Goal: Check status

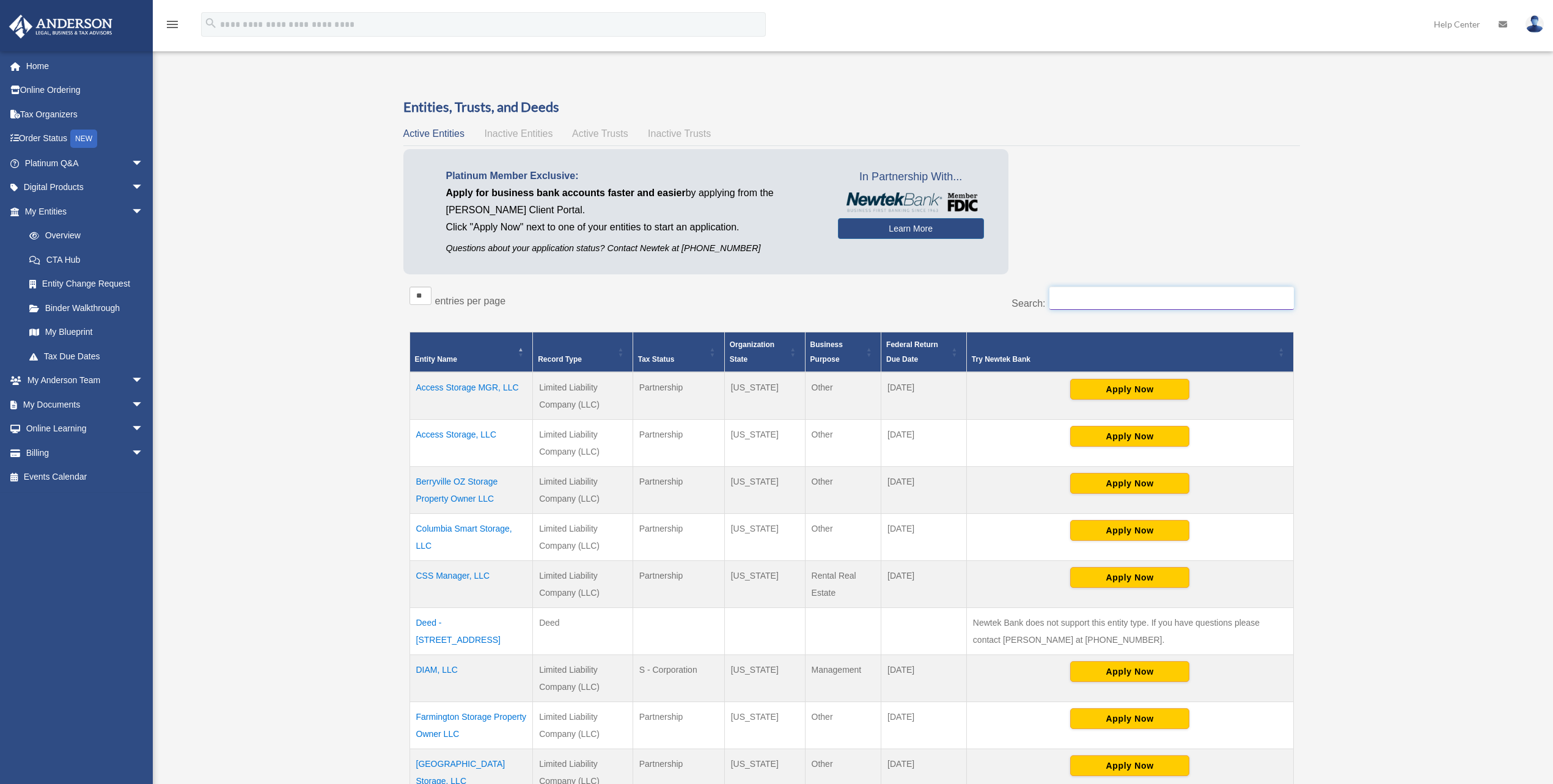
click at [1104, 296] on input "Search:" at bounding box center [1171, 298] width 244 height 24
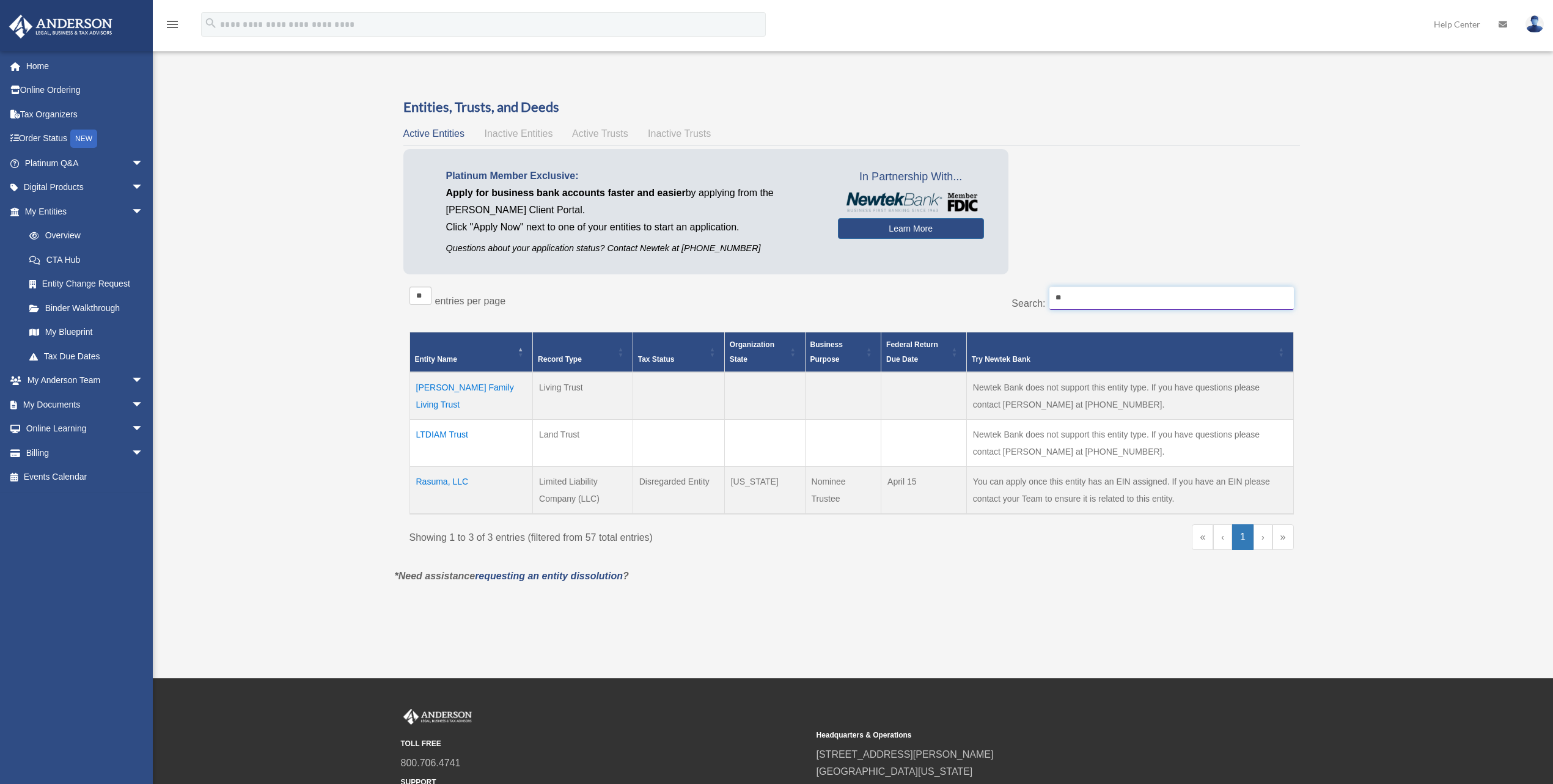
drag, startPoint x: 1092, startPoint y: 299, endPoint x: 872, endPoint y: 272, distance: 221.7
click at [872, 272] on div "Entities, Trusts, and Deeds Active Entities Inactive Entities Active Trusts Ina…" at bounding box center [851, 332] width 897 height 470
click at [872, 272] on div "Platinum Member Exclusive: Apply for business bank accounts faster and easier b…" at bounding box center [706, 211] width 605 height 125
drag, startPoint x: 1087, startPoint y: 299, endPoint x: 870, endPoint y: 277, distance: 218.1
click at [867, 278] on div "Entities, Trusts, and Deeds Active Entities Inactive Entities Active Trusts Ina…" at bounding box center [851, 332] width 897 height 470
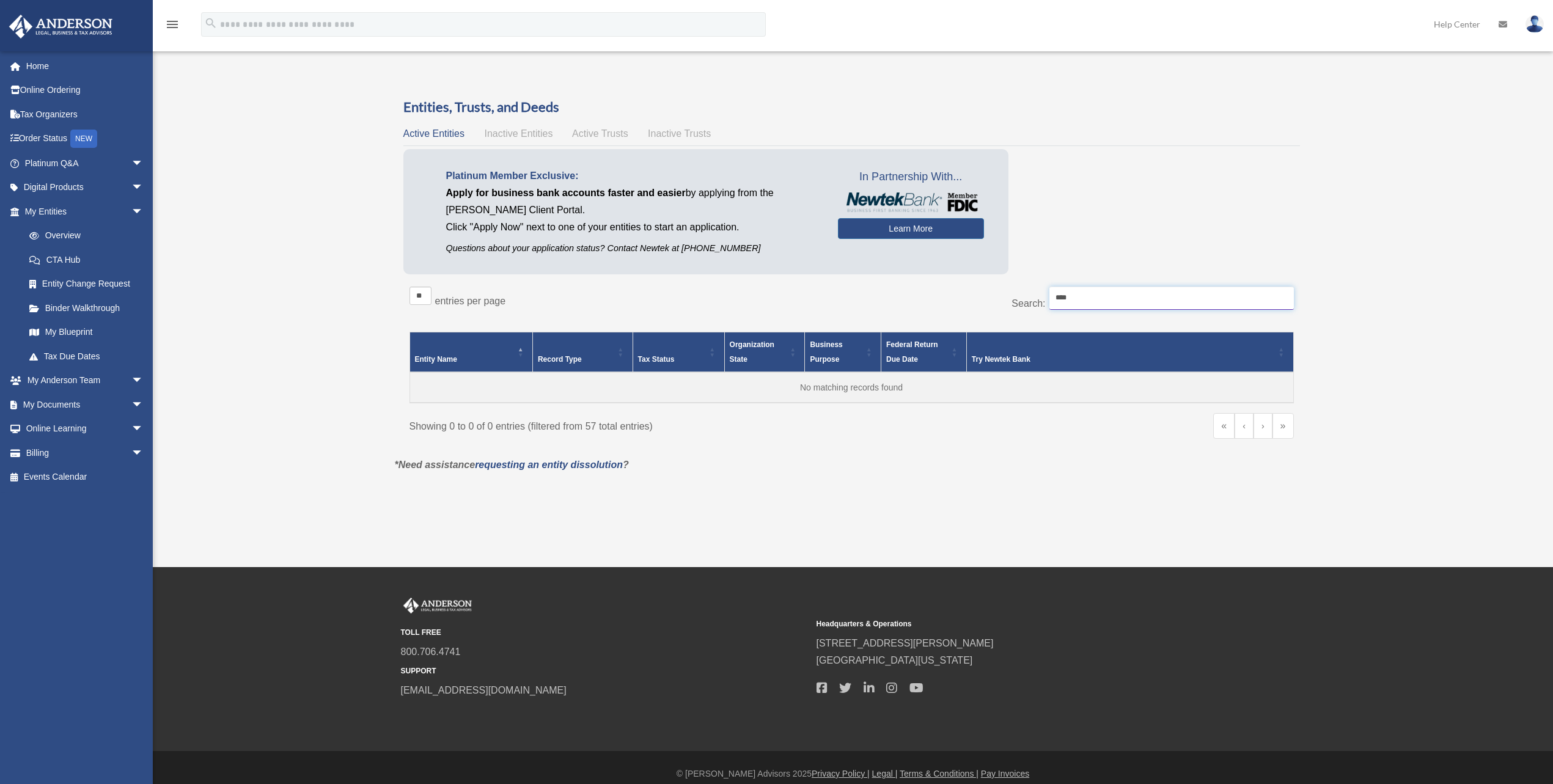
type input "*****"
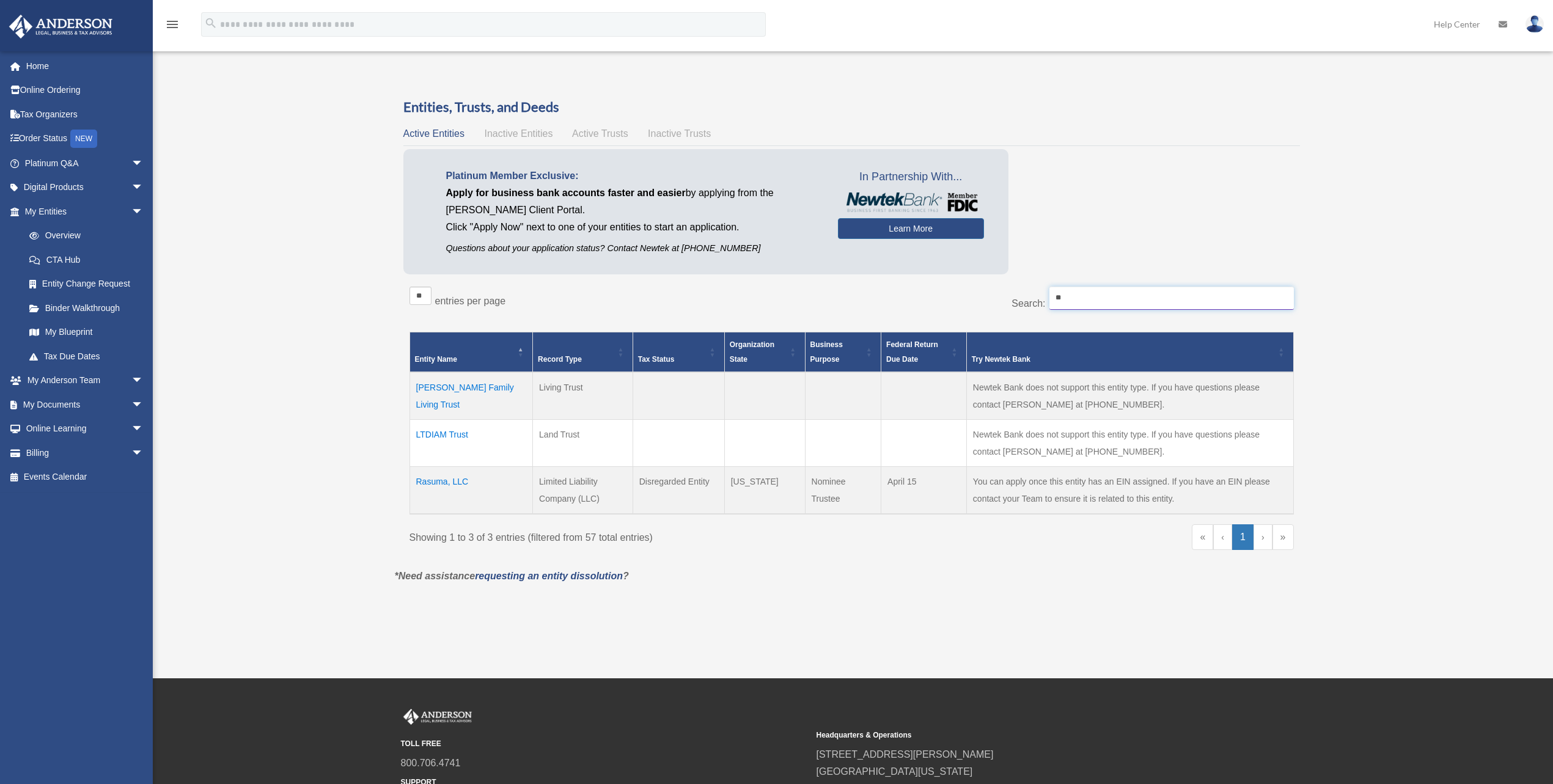
type input "***"
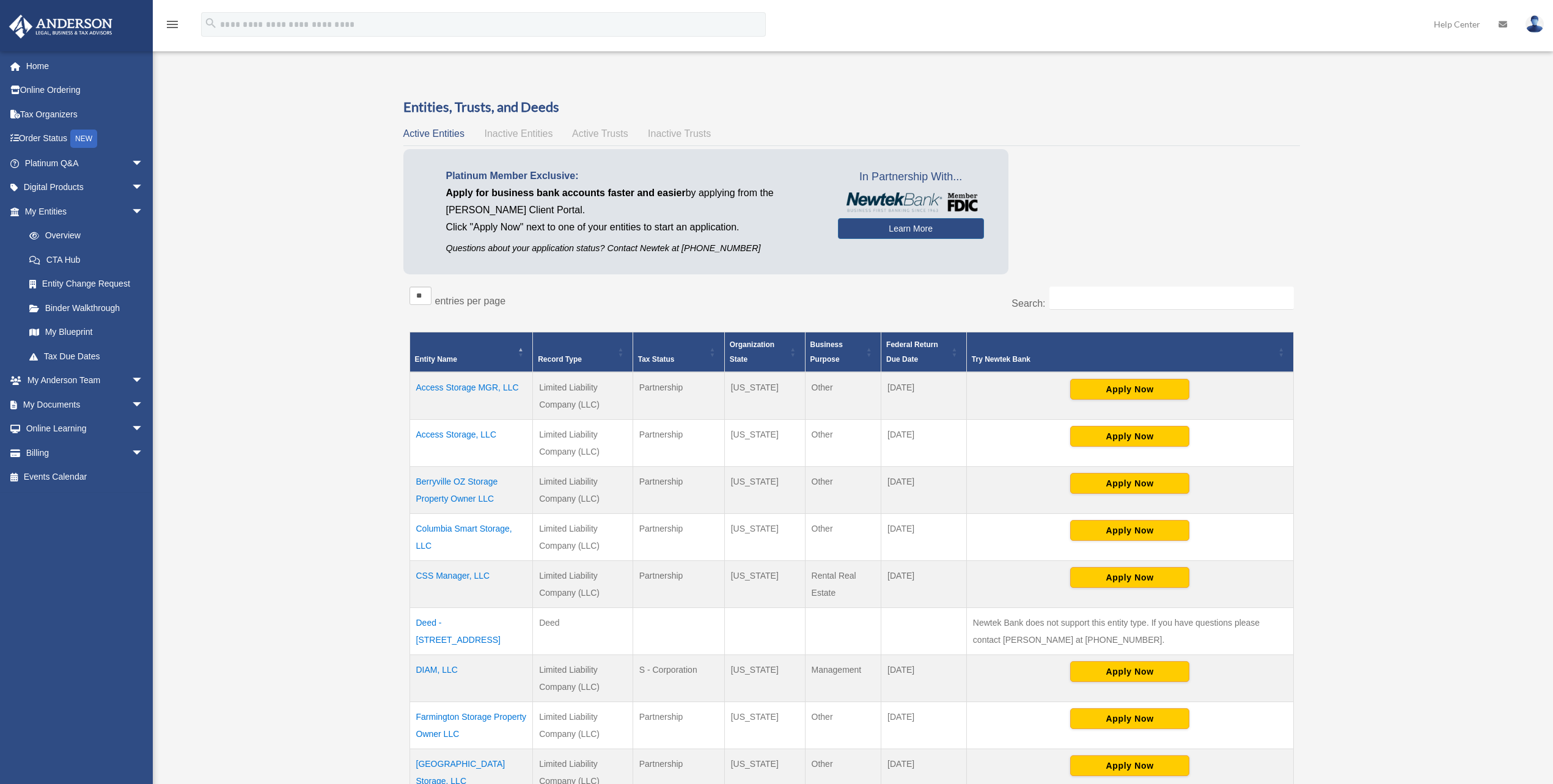
click at [602, 132] on span "Active Trusts" at bounding box center [599, 133] width 56 height 11
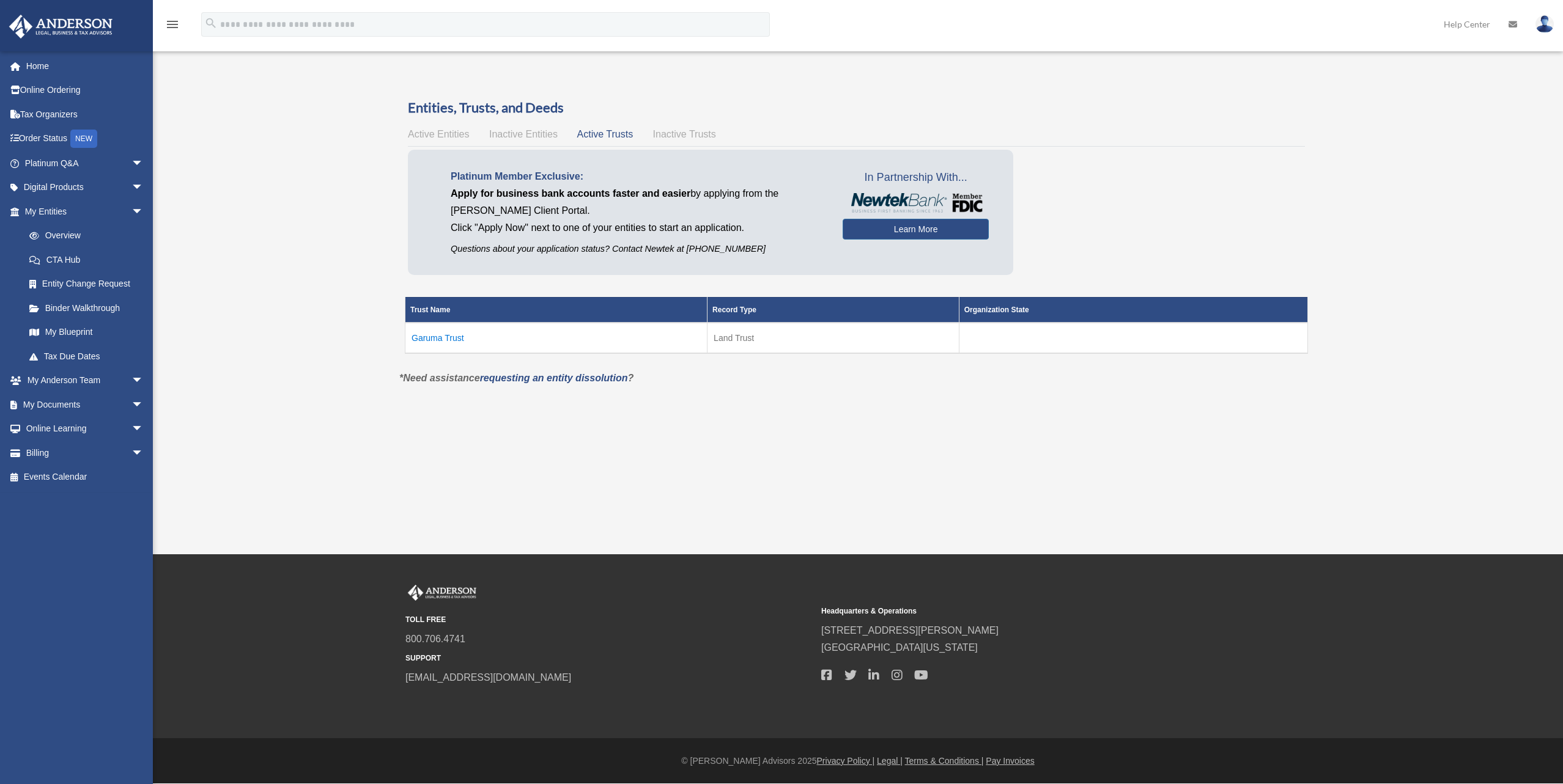
click at [446, 340] on td "Garuma Trust" at bounding box center [556, 337] width 302 height 30
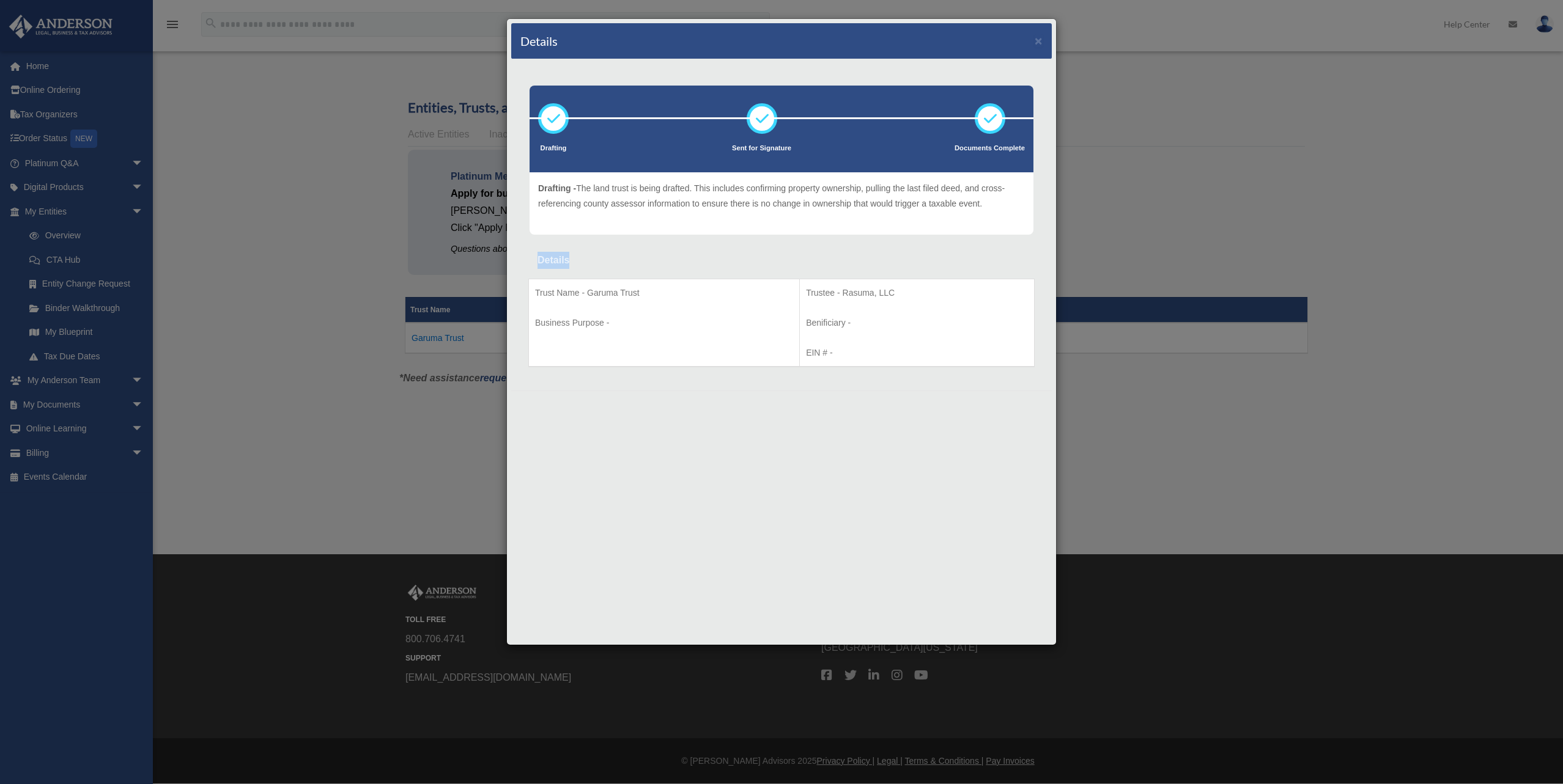
drag, startPoint x: 777, startPoint y: 318, endPoint x: 684, endPoint y: 223, distance: 132.9
click at [684, 221] on div "Drafting Sent for Signature Details" at bounding box center [781, 224] width 540 height 332
click at [684, 223] on div "Drafting - The land trust is being drafted. This includes confirming property o…" at bounding box center [782, 204] width 486 height 45
drag, startPoint x: 624, startPoint y: 291, endPoint x: 522, endPoint y: 290, distance: 102.0
click at [522, 290] on div "Details Trust Name - Garuma Trust Business Purpose - Trustee - Rasuma, LLC Beni…" at bounding box center [782, 315] width 522 height 126
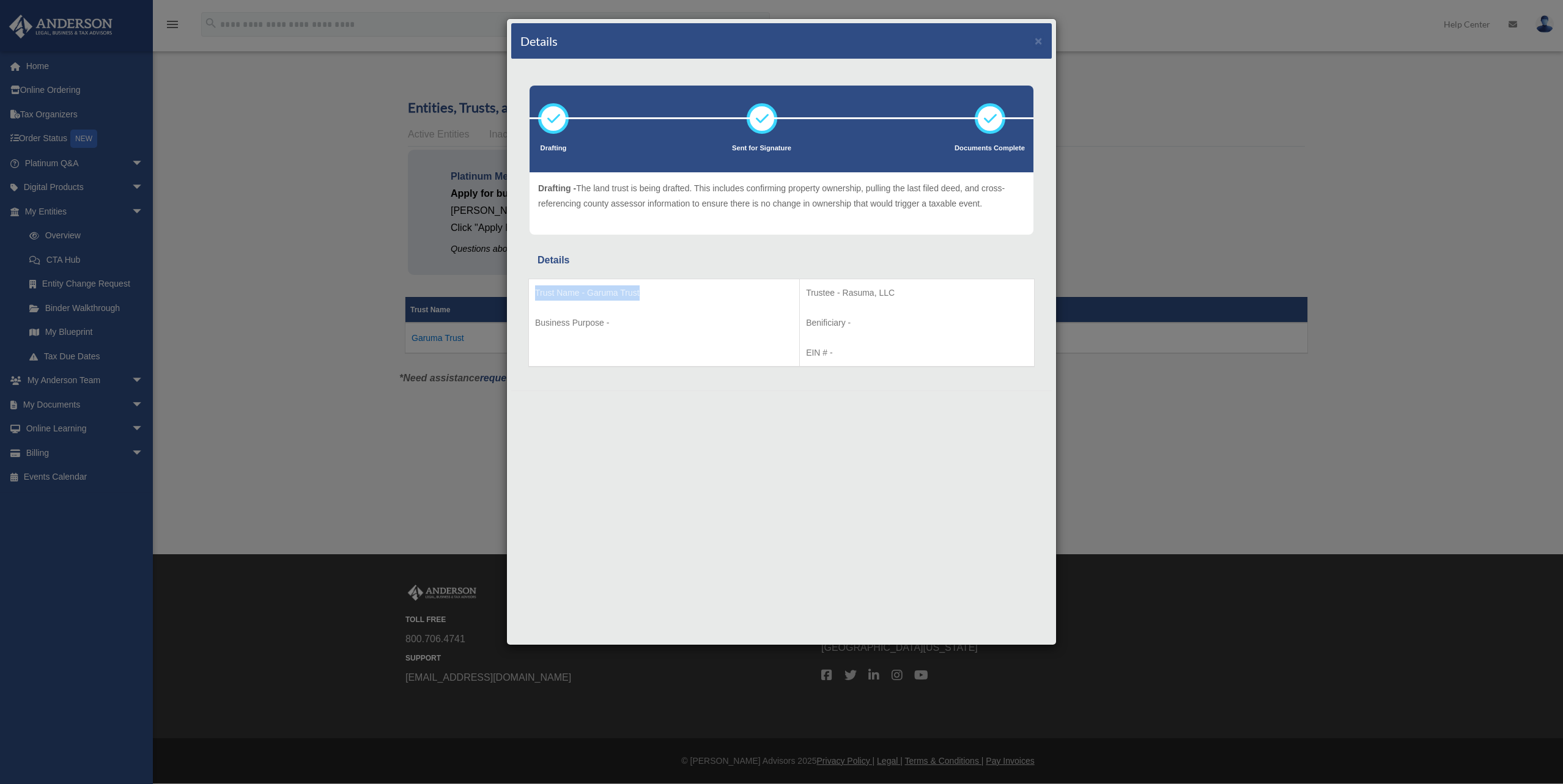
click at [522, 290] on div "Details Trust Name - Garuma Trust Business Purpose - Trustee - Rasuma, LLC Beni…" at bounding box center [782, 315] width 522 height 126
